Goal: Information Seeking & Learning: Learn about a topic

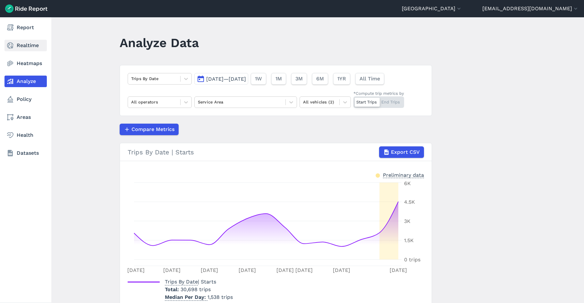
click at [22, 44] on link "Realtime" at bounding box center [25, 46] width 42 height 12
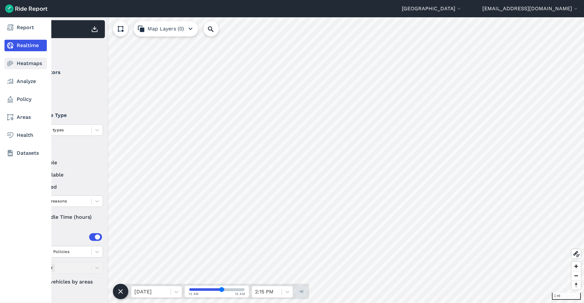
click at [22, 66] on link "Heatmaps" at bounding box center [25, 64] width 42 height 12
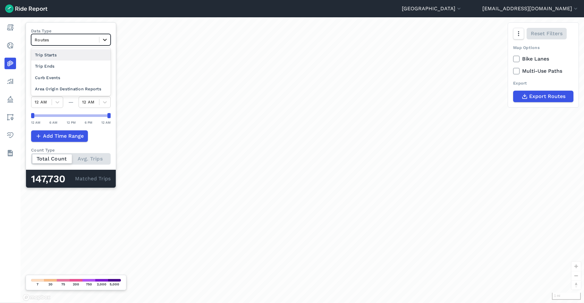
click at [102, 40] on icon at bounding box center [105, 40] width 6 height 6
click at [60, 57] on div "Trip Starts" at bounding box center [71, 54] width 80 height 11
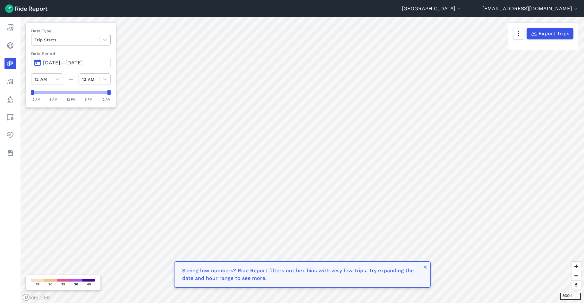
click at [93, 38] on div at bounding box center [65, 39] width 61 height 7
click at [89, 33] on label "Data Type" at bounding box center [71, 31] width 80 height 6
click at [68, 61] on span "[DATE]—[DATE]" at bounding box center [63, 63] width 40 height 6
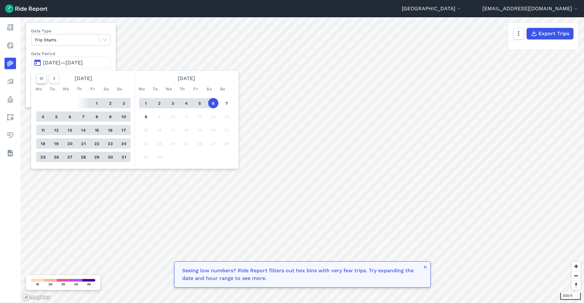
click at [41, 78] on icon "button" at bounding box center [41, 78] width 6 height 6
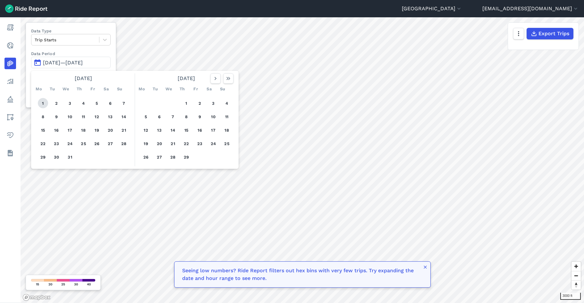
click at [43, 103] on button "1" at bounding box center [43, 103] width 10 height 10
click at [227, 79] on use "button" at bounding box center [228, 78] width 4 height 3
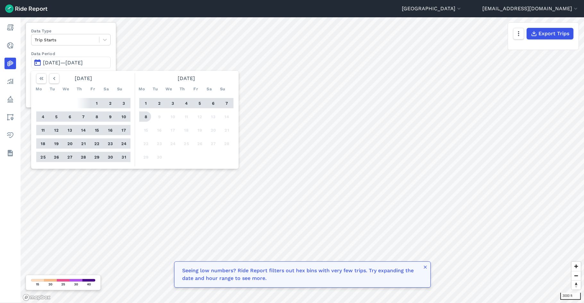
click at [147, 120] on button "8" at bounding box center [146, 117] width 10 height 10
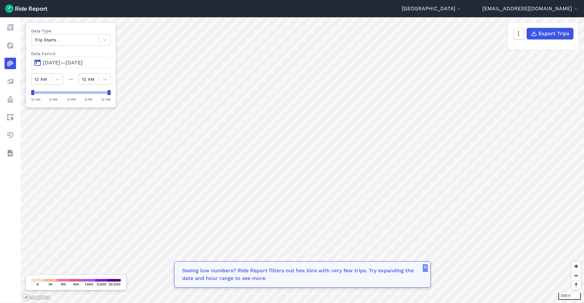
click at [425, 270] on icon "button" at bounding box center [425, 267] width 5 height 5
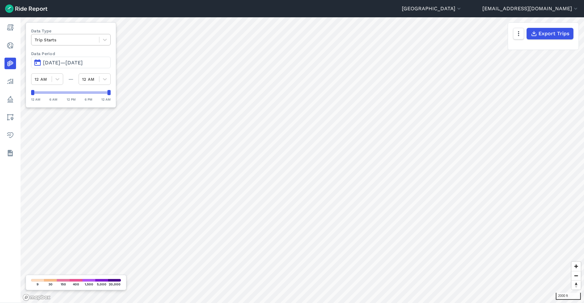
click at [79, 41] on div at bounding box center [65, 39] width 61 height 7
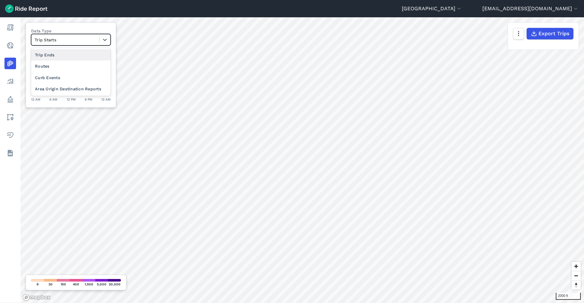
click at [53, 53] on div "Trip Ends" at bounding box center [71, 54] width 80 height 11
click at [107, 39] on icon at bounding box center [105, 40] width 6 height 6
click at [85, 53] on div "Trip Starts" at bounding box center [71, 54] width 80 height 11
click at [95, 41] on div at bounding box center [65, 39] width 61 height 7
click at [83, 51] on div "Trip Ends" at bounding box center [71, 54] width 80 height 11
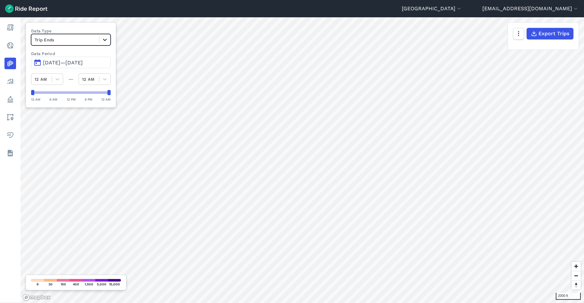
click at [106, 38] on icon at bounding box center [105, 40] width 6 height 6
click at [91, 57] on div "Trip Starts" at bounding box center [71, 54] width 80 height 11
click at [99, 39] on div "Trip Starts" at bounding box center [65, 40] width 68 height 10
click at [86, 55] on div "Trip Ends" at bounding box center [71, 54] width 80 height 11
click at [99, 39] on div "Trip Ends" at bounding box center [65, 40] width 68 height 10
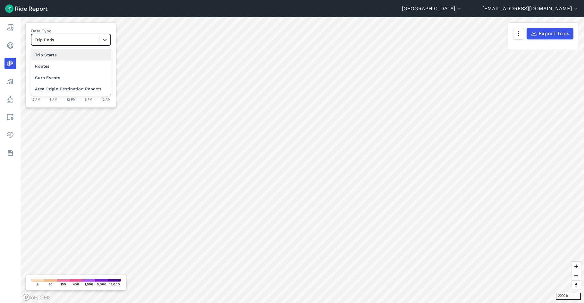
click at [90, 56] on div "Trip Starts" at bounding box center [71, 54] width 80 height 11
click at [93, 40] on div at bounding box center [65, 39] width 61 height 7
click at [86, 54] on div "Trip Ends" at bounding box center [71, 54] width 80 height 11
click at [77, 40] on div at bounding box center [65, 39] width 61 height 7
click at [57, 59] on div "Trip Starts" at bounding box center [71, 54] width 80 height 11
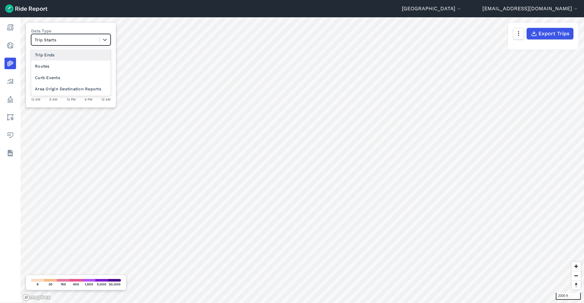
click at [76, 36] on div "Trip Starts" at bounding box center [65, 40] width 68 height 10
click at [60, 54] on div "Trip Ends" at bounding box center [71, 54] width 80 height 11
click at [103, 40] on icon at bounding box center [105, 40] width 6 height 6
click at [75, 86] on div "Area Origin Destination Reports" at bounding box center [71, 88] width 80 height 11
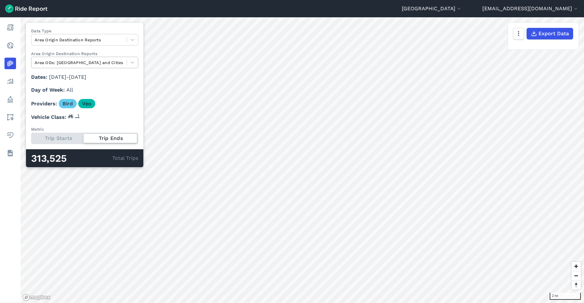
click at [127, 63] on div "Area ODs: [GEOGRAPHIC_DATA] and Cities" at bounding box center [78, 63] width 95 height 10
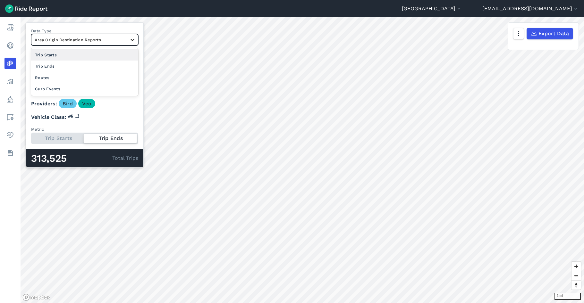
click at [138, 38] on div at bounding box center [132, 39] width 11 height 11
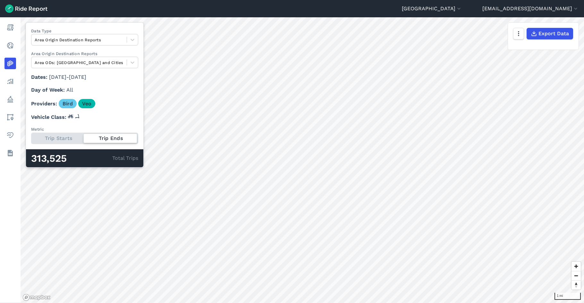
click at [87, 26] on div "Data Type Area Origin Destination Reports Area Origin Destination Reports Area …" at bounding box center [85, 94] width 118 height 145
click at [83, 40] on div at bounding box center [79, 39] width 89 height 7
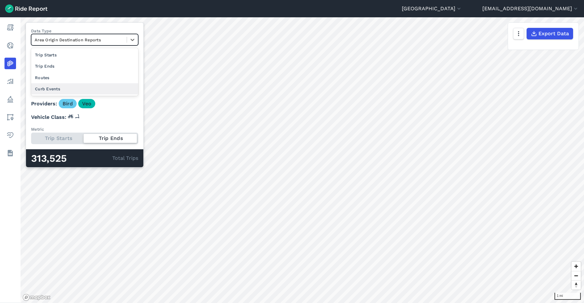
click at [72, 86] on div "Curb Events" at bounding box center [84, 88] width 107 height 11
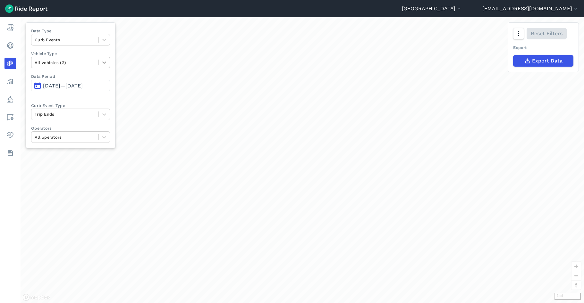
click at [100, 64] on div at bounding box center [104, 62] width 11 height 11
click at [101, 61] on div at bounding box center [104, 62] width 11 height 11
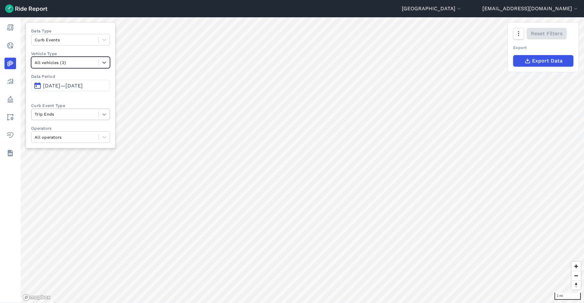
click at [104, 113] on icon at bounding box center [104, 114] width 6 height 6
click at [84, 103] on label "Curb Event Type" at bounding box center [70, 106] width 79 height 6
click at [97, 64] on div "All vehicles (2)" at bounding box center [64, 63] width 67 height 10
click at [96, 53] on label "Vehicle Type" at bounding box center [70, 54] width 79 height 6
click at [75, 86] on span "[DATE]—[DATE]" at bounding box center [63, 86] width 40 height 6
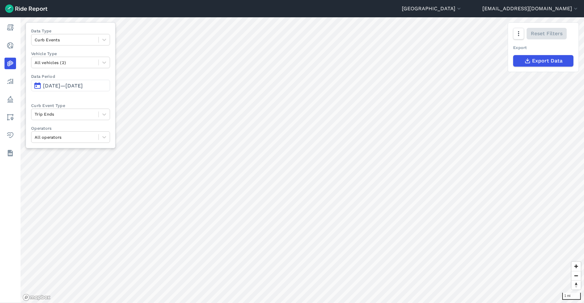
click at [83, 85] on span "[DATE]—[DATE]" at bounding box center [63, 86] width 40 height 6
click at [39, 87] on button "[DATE]—[DATE]" at bounding box center [70, 86] width 79 height 12
click at [35, 86] on button "[DATE]—[DATE]" at bounding box center [70, 86] width 79 height 12
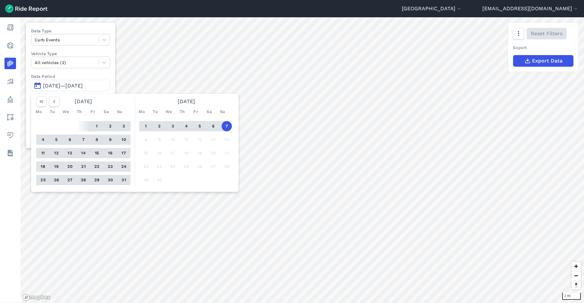
click at [97, 129] on button "1" at bounding box center [97, 126] width 10 height 10
click at [225, 128] on button "7" at bounding box center [227, 126] width 10 height 10
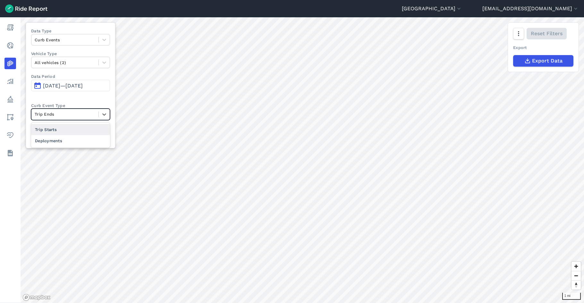
click at [81, 118] on div "Trip Ends" at bounding box center [64, 114] width 67 height 10
click at [54, 140] on div "Deployments" at bounding box center [70, 140] width 79 height 11
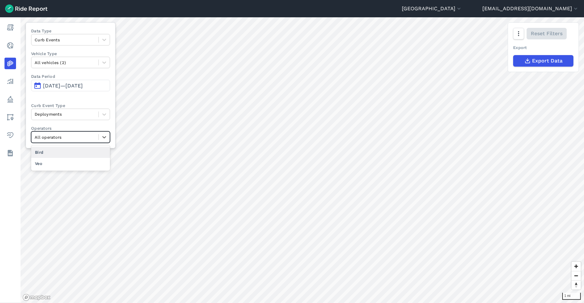
click at [86, 138] on div at bounding box center [65, 137] width 61 height 7
click at [62, 152] on div "Bird" at bounding box center [70, 152] width 79 height 11
click at [106, 64] on icon at bounding box center [104, 62] width 6 height 6
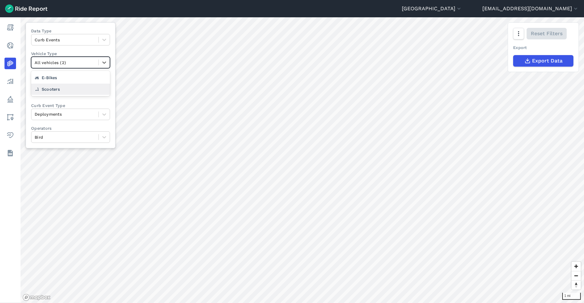
click at [73, 95] on div "Scooters" at bounding box center [70, 89] width 79 height 11
click at [90, 41] on div at bounding box center [65, 39] width 61 height 7
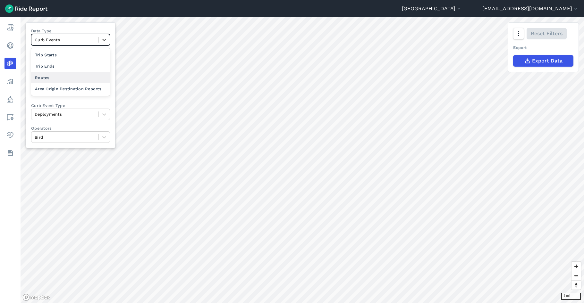
click at [59, 76] on div "Routes" at bounding box center [70, 77] width 79 height 11
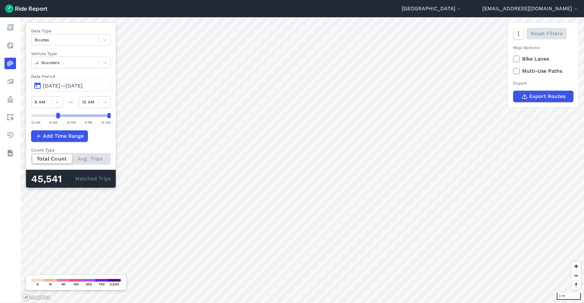
drag, startPoint x: 32, startPoint y: 116, endPoint x: 57, endPoint y: 117, distance: 25.7
click at [57, 117] on div at bounding box center [57, 115] width 3 height 5
drag, startPoint x: 108, startPoint y: 116, endPoint x: 58, endPoint y: 126, distance: 50.2
click at [58, 126] on div "Data Type Routes Vehicle Type Scooters Data Period Aug 1, 2025—[DATE] 8 AM — 9 …" at bounding box center [71, 105] width 90 height 166
click at [62, 82] on button "[DATE]—[DATE]" at bounding box center [71, 86] width 80 height 12
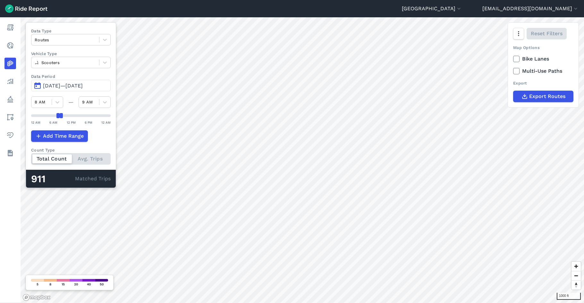
click at [83, 88] on span "[DATE]—[DATE]" at bounding box center [63, 86] width 40 height 6
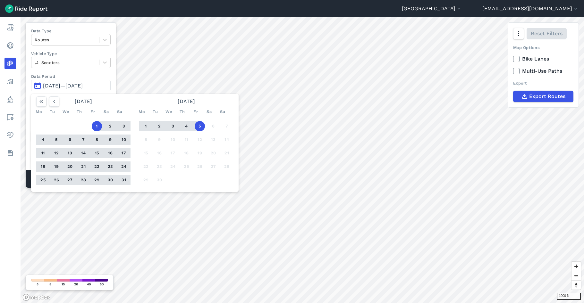
click at [41, 107] on div "Mo Tu We Th Fr Sa Su" at bounding box center [83, 112] width 99 height 10
click at [41, 101] on icon "button" at bounding box center [41, 101] width 6 height 6
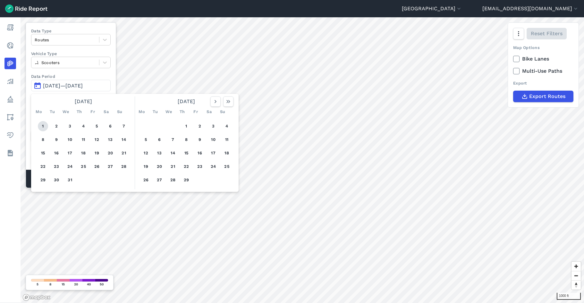
click at [43, 125] on button "1" at bounding box center [43, 126] width 10 height 10
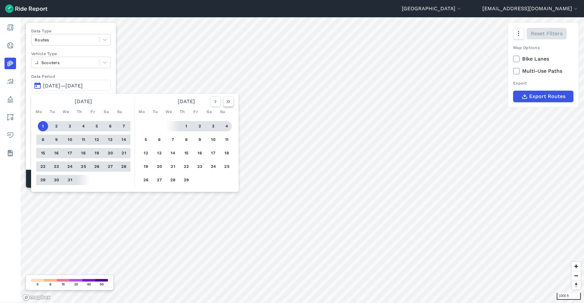
click at [230, 102] on icon "button" at bounding box center [228, 101] width 6 height 6
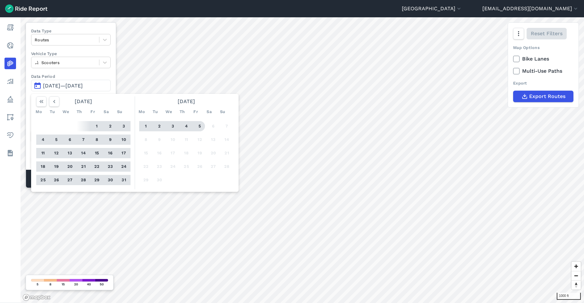
click at [196, 128] on button "5" at bounding box center [200, 126] width 10 height 10
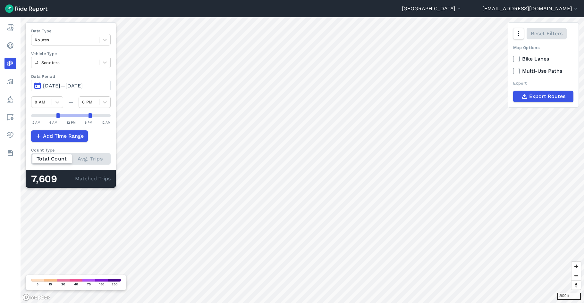
drag, startPoint x: 61, startPoint y: 116, endPoint x: 88, endPoint y: 117, distance: 27.9
click at [88, 117] on div at bounding box center [89, 115] width 3 height 5
drag, startPoint x: 58, startPoint y: 115, endPoint x: 83, endPoint y: 116, distance: 24.4
click at [83, 116] on div at bounding box center [83, 115] width 3 height 5
drag, startPoint x: 84, startPoint y: 115, endPoint x: 49, endPoint y: 116, distance: 35.3
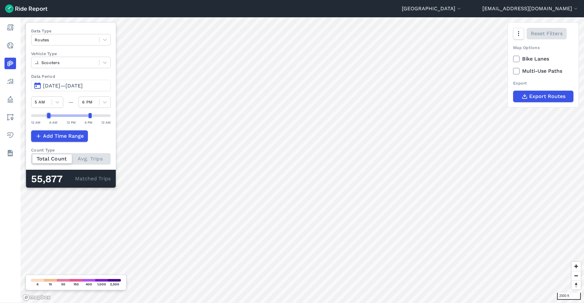
click at [49, 116] on div at bounding box center [48, 115] width 3 height 5
drag, startPoint x: 47, startPoint y: 117, endPoint x: 51, endPoint y: 116, distance: 3.9
click at [51, 116] on div at bounding box center [51, 115] width 3 height 5
drag, startPoint x: 50, startPoint y: 115, endPoint x: 55, endPoint y: 115, distance: 4.8
click at [55, 115] on div at bounding box center [54, 115] width 3 height 5
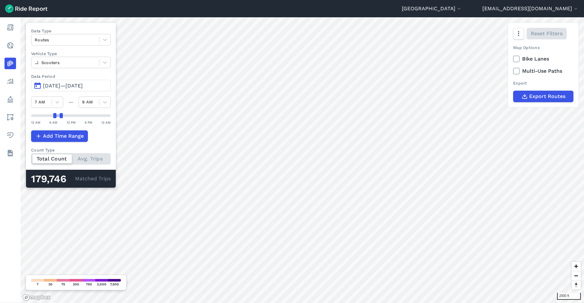
drag, startPoint x: 91, startPoint y: 115, endPoint x: 61, endPoint y: 119, distance: 31.0
click at [61, 119] on div "12 AM 6 AM 12 PM 6 PM 12 AM" at bounding box center [71, 119] width 80 height 12
drag, startPoint x: 53, startPoint y: 115, endPoint x: 57, endPoint y: 117, distance: 4.2
click at [57, 117] on div at bounding box center [57, 115] width 3 height 5
drag, startPoint x: 32, startPoint y: 176, endPoint x: 59, endPoint y: 176, distance: 26.9
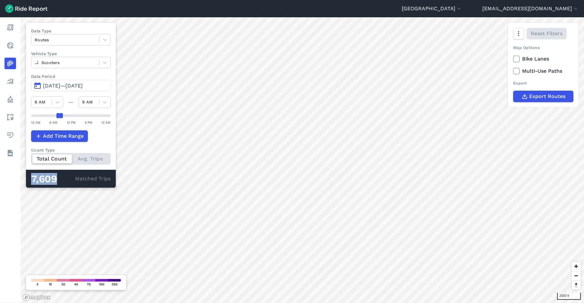
click at [59, 176] on div "7,609" at bounding box center [53, 179] width 44 height 8
click at [59, 179] on div "7,609" at bounding box center [53, 179] width 44 height 8
drag, startPoint x: 55, startPoint y: 179, endPoint x: 26, endPoint y: 176, distance: 29.3
click at [26, 176] on div "7,609 Matched Trips" at bounding box center [71, 179] width 90 height 18
drag, startPoint x: 26, startPoint y: 176, endPoint x: 32, endPoint y: 180, distance: 7.1
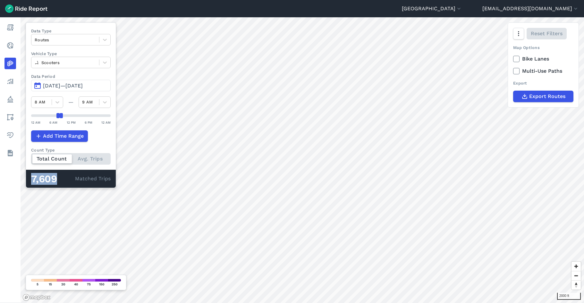
click at [32, 180] on div "7,609" at bounding box center [53, 179] width 44 height 8
drag, startPoint x: 31, startPoint y: 177, endPoint x: 56, endPoint y: 179, distance: 24.4
click at [56, 179] on div "7,609" at bounding box center [53, 179] width 44 height 8
drag, startPoint x: 57, startPoint y: 114, endPoint x: 52, endPoint y: 117, distance: 5.3
click at [52, 117] on div at bounding box center [51, 115] width 3 height 5
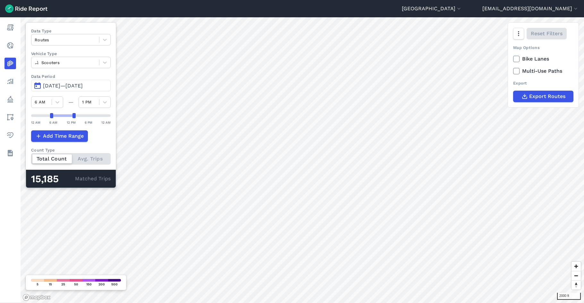
drag, startPoint x: 61, startPoint y: 117, endPoint x: 73, endPoint y: 117, distance: 12.2
click at [73, 117] on div at bounding box center [73, 115] width 3 height 5
click at [75, 117] on div at bounding box center [73, 115] width 3 height 5
click at [142, 121] on div "2000 ft Data Type Routes Vehicle Type Scooters Data Period Jan 1, 2024—[DATE] 6…" at bounding box center [302, 160] width 563 height 286
drag, startPoint x: 50, startPoint y: 117, endPoint x: 97, endPoint y: 116, distance: 47.1
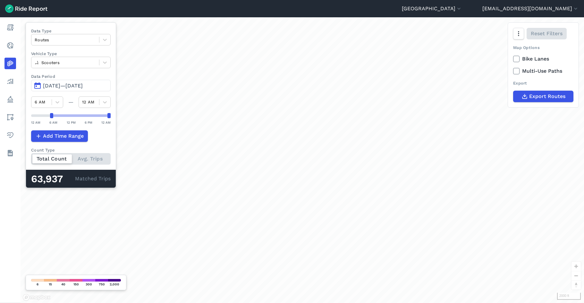
click at [99, 114] on div at bounding box center [71, 115] width 80 height 5
drag, startPoint x: 51, startPoint y: 113, endPoint x: 98, endPoint y: 115, distance: 47.2
click at [98, 115] on div at bounding box center [99, 115] width 3 height 5
drag, startPoint x: 118, startPoint y: 117, endPoint x: 132, endPoint y: 120, distance: 15.0
click at [132, 120] on div "2000 ft Data Type Routes Vehicle Type Scooters Data Period Jan 1, 2024—[DATE] 9…" at bounding box center [302, 160] width 563 height 286
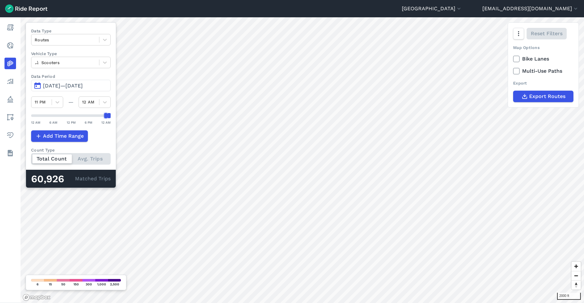
drag, startPoint x: 100, startPoint y: 114, endPoint x: 105, endPoint y: 114, distance: 5.5
click at [105, 114] on div at bounding box center [105, 115] width 3 height 5
drag, startPoint x: 105, startPoint y: 116, endPoint x: 101, endPoint y: 116, distance: 4.5
click at [101, 116] on div at bounding box center [99, 115] width 3 height 5
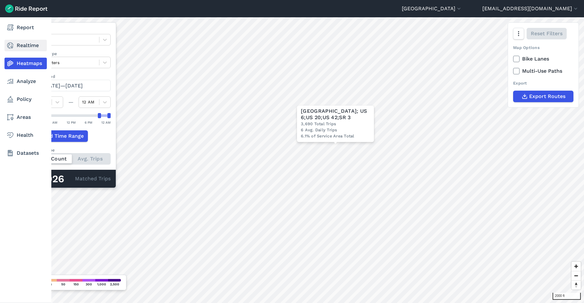
click at [10, 46] on icon at bounding box center [10, 46] width 8 height 8
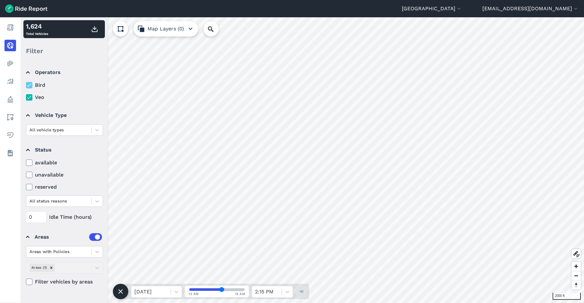
click at [583, 240] on html "[GEOGRAPHIC_DATA] [GEOGRAPHIC_DATA] [GEOGRAPHIC_DATA] [GEOGRAPHIC_DATA] [GEOGRA…" at bounding box center [292, 151] width 584 height 303
